Goal: Task Accomplishment & Management: Manage account settings

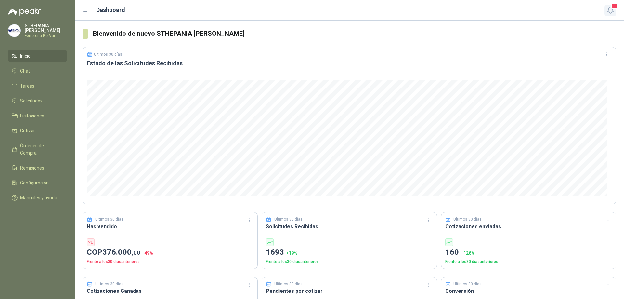
click at [612, 13] on icon "button" at bounding box center [611, 10] width 6 height 6
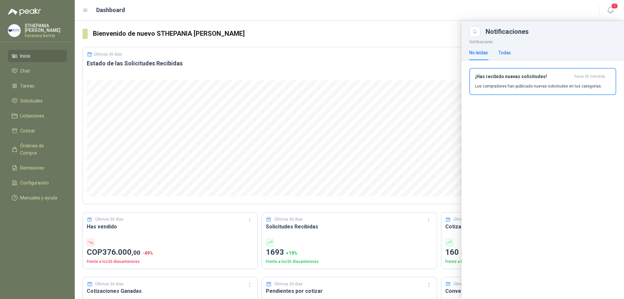
click at [509, 50] on div "Todas" at bounding box center [505, 52] width 13 height 7
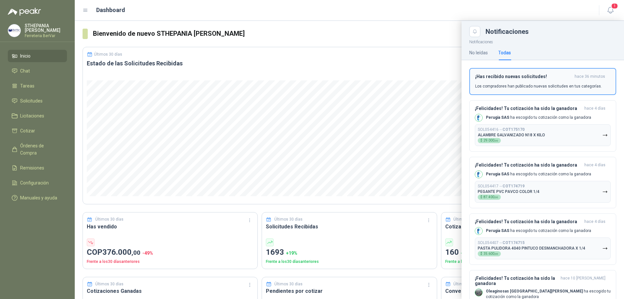
click at [511, 71] on button "¡Has recibido nuevas solicitudes! hace 36 minutos Los compradores han publicado…" at bounding box center [543, 81] width 147 height 27
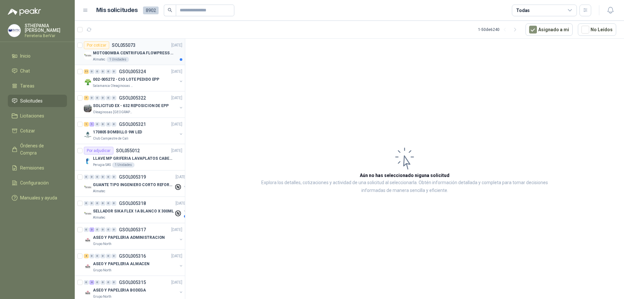
click at [151, 50] on p "MOTOBOMBA CENTRIFUGA FLOWPRESS 1.5HP-220" at bounding box center [133, 53] width 81 height 6
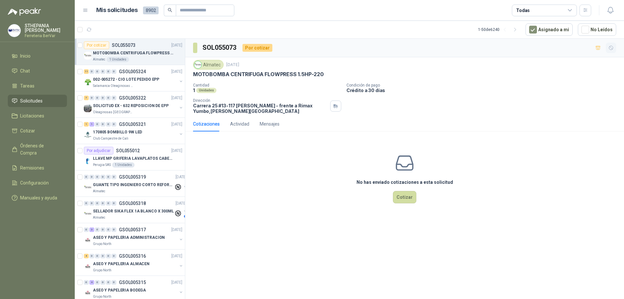
click at [610, 48] on icon "button" at bounding box center [612, 48] width 6 height 6
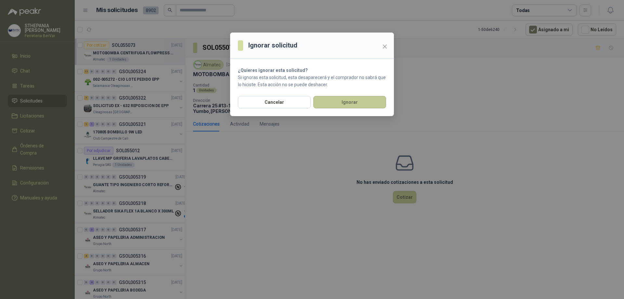
click at [329, 101] on button "Ignorar" at bounding box center [349, 102] width 73 height 12
